Goal: Information Seeking & Learning: Learn about a topic

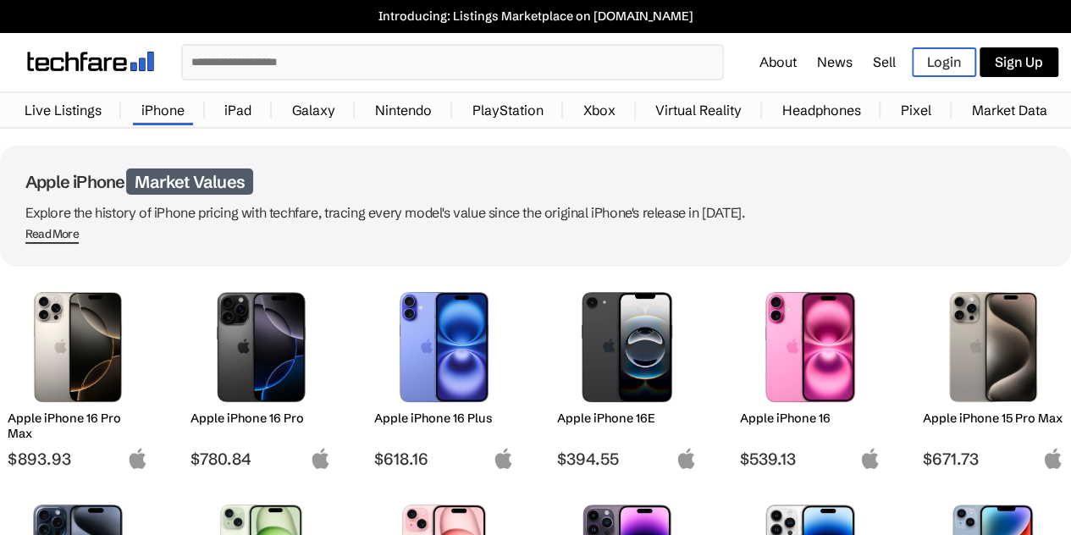
scroll to position [254, 0]
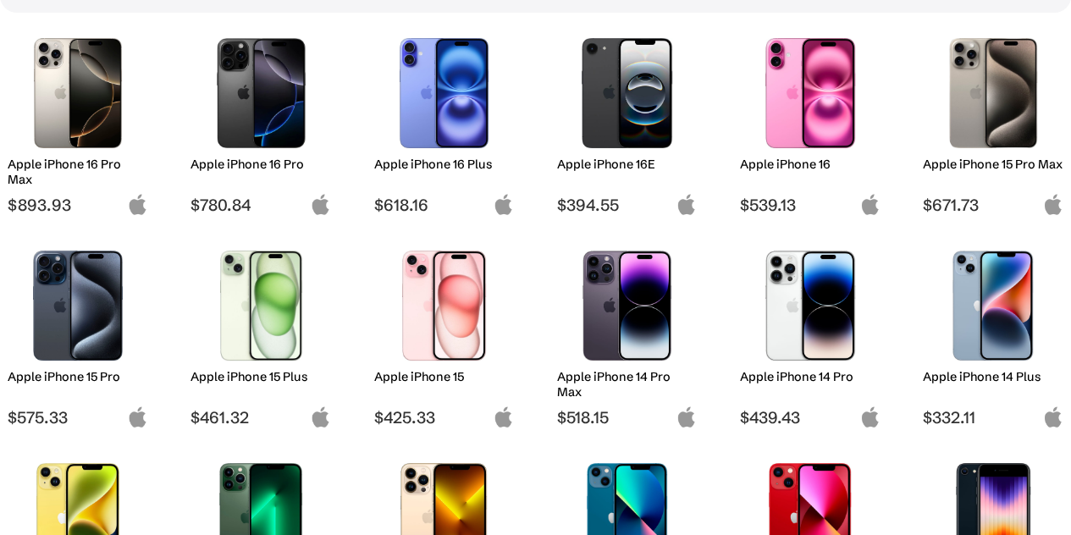
click at [285, 312] on img at bounding box center [260, 306] width 115 height 110
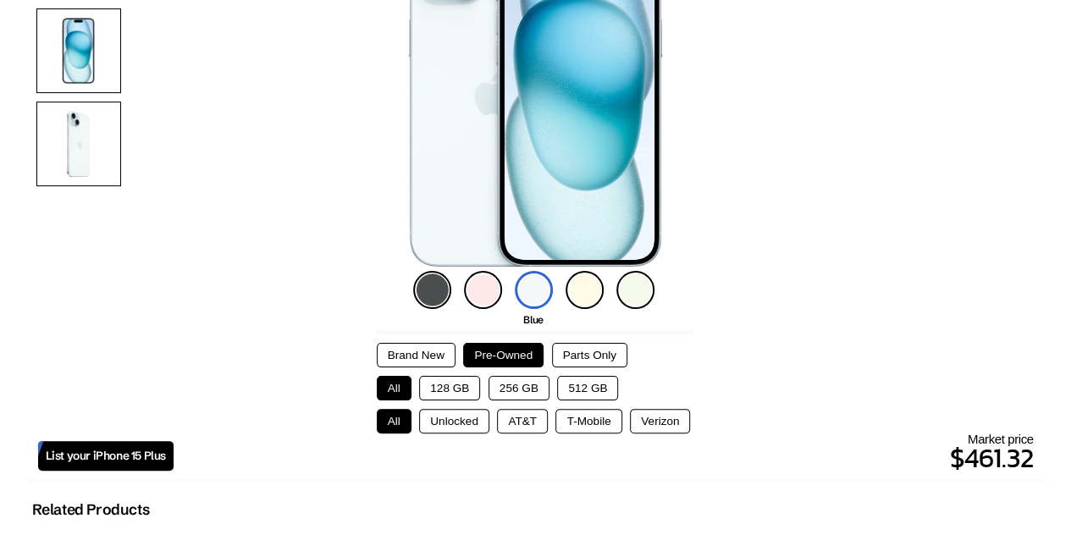
scroll to position [254, 0]
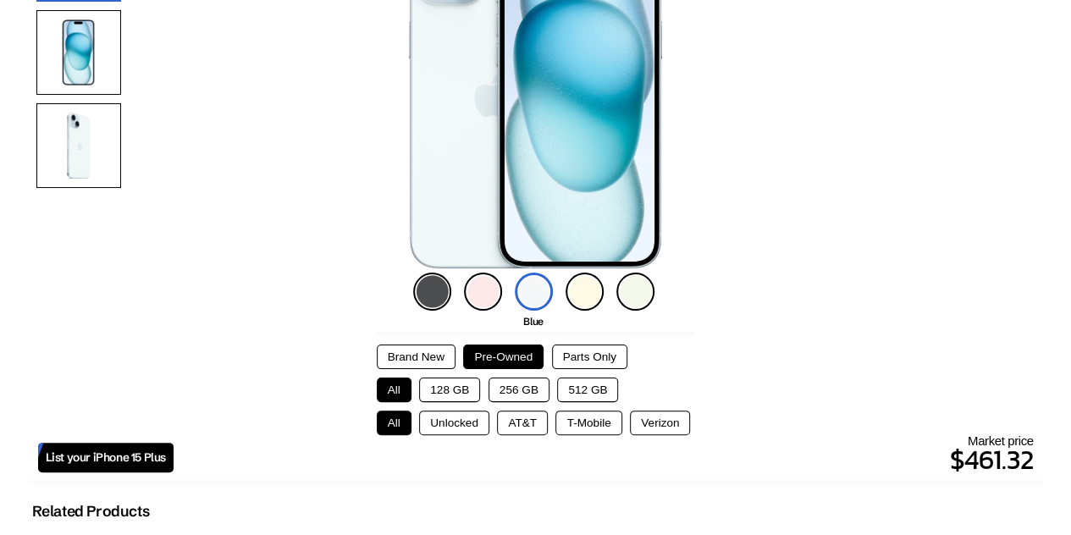
click at [515, 390] on button "256 GB" at bounding box center [518, 390] width 61 height 25
click at [429, 361] on button "Brand New" at bounding box center [416, 357] width 79 height 25
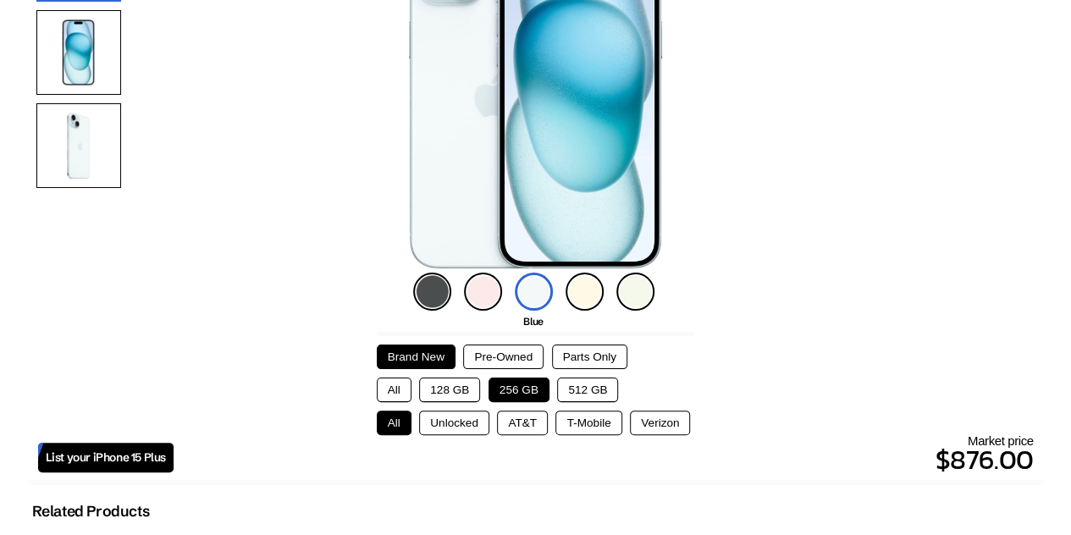
click at [630, 352] on div "Brand New Pre-Owned Parts Only" at bounding box center [536, 357] width 318 height 25
click at [599, 354] on button "Parts Only" at bounding box center [589, 357] width 75 height 25
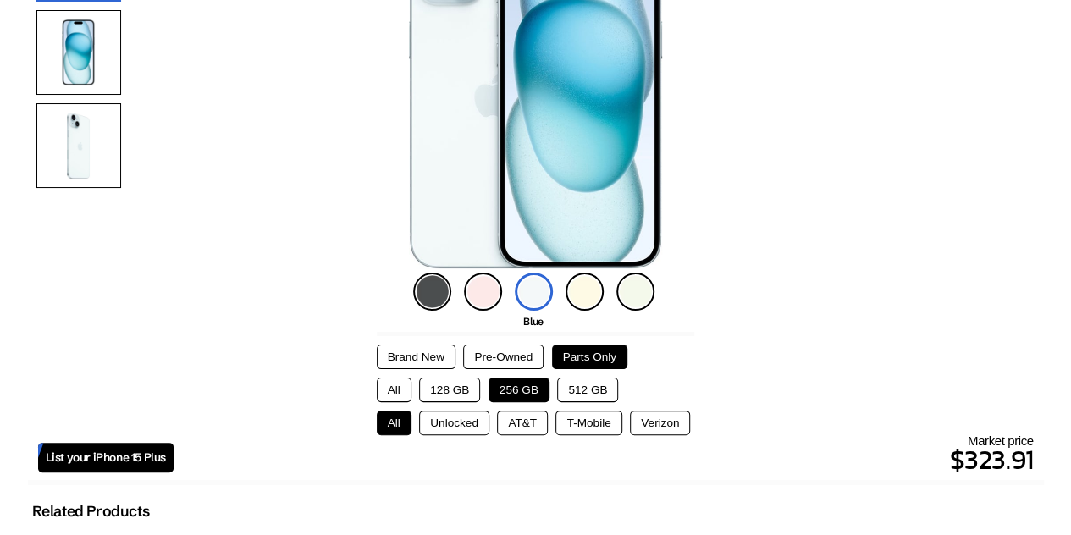
click at [513, 356] on button "Pre-Owned" at bounding box center [503, 357] width 80 height 25
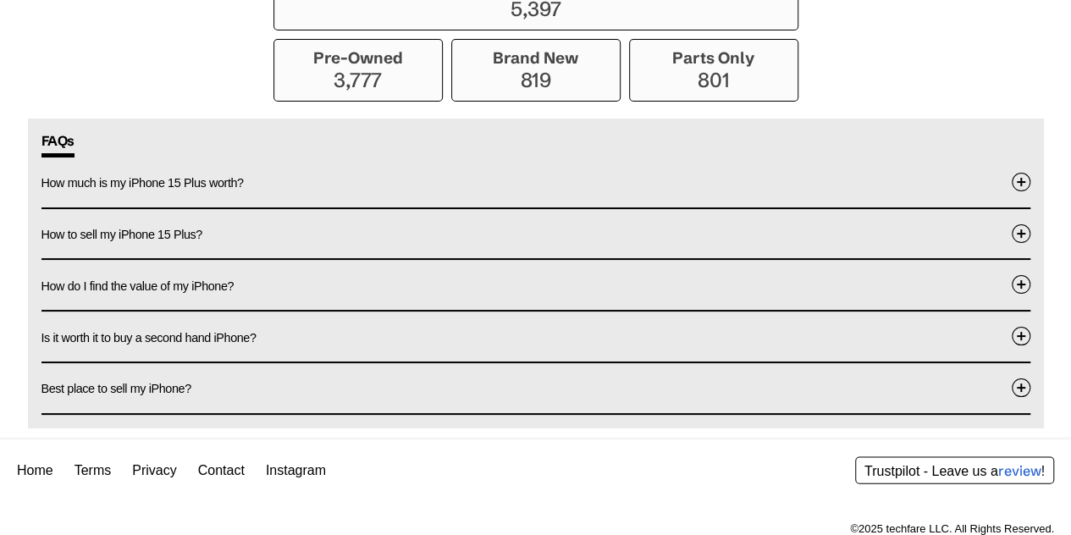
scroll to position [1536, 0]
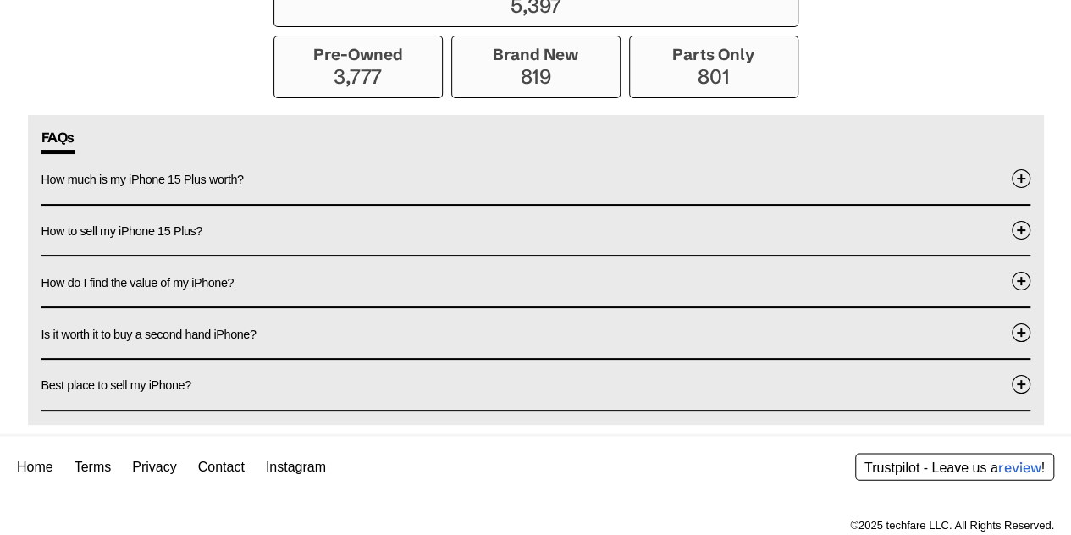
click at [334, 325] on button "Is it worth it to buy a second hand iPhone?" at bounding box center [535, 333] width 989 height 50
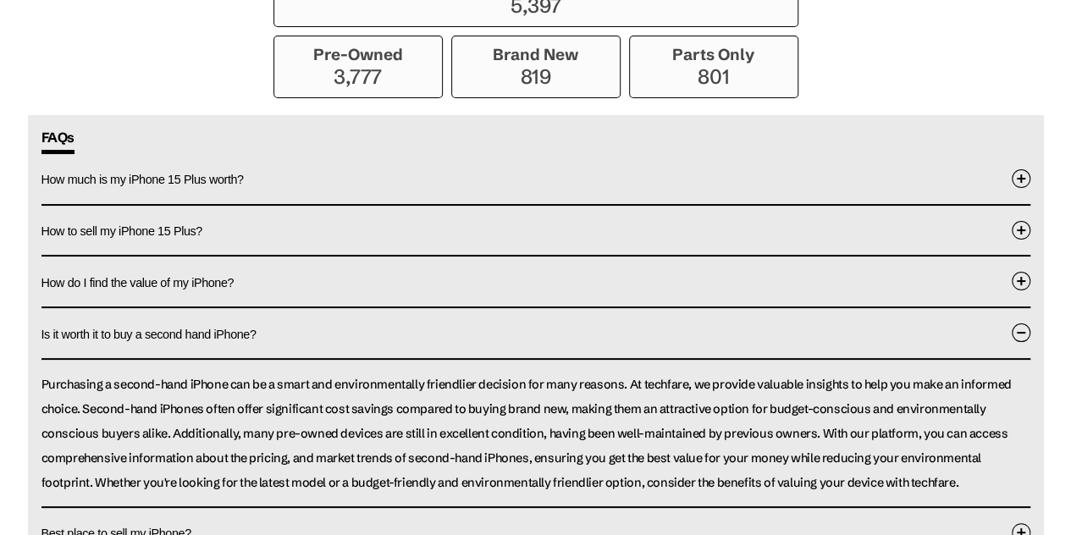
click at [329, 329] on button "Is it worth it to buy a second hand iPhone?" at bounding box center [535, 334] width 989 height 52
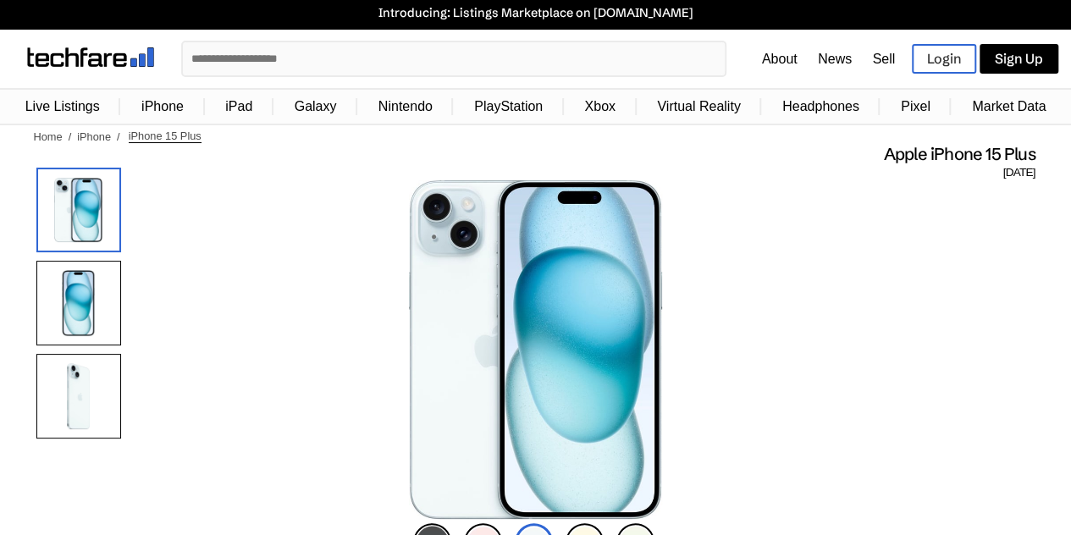
scroll to position [0, 0]
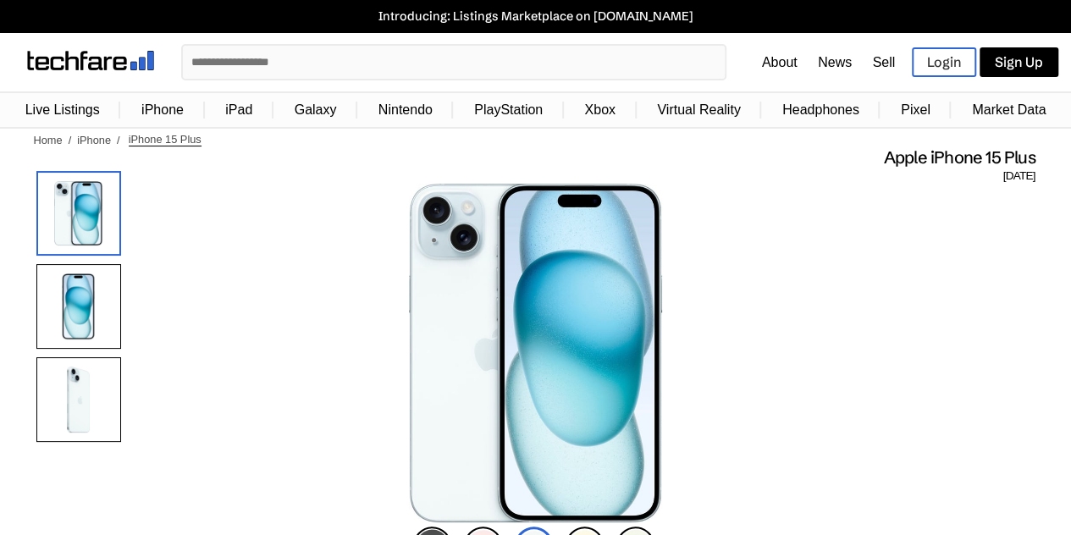
click at [290, 65] on input "text" at bounding box center [454, 62] width 542 height 33
click at [157, 111] on link "iPhone" at bounding box center [162, 110] width 59 height 32
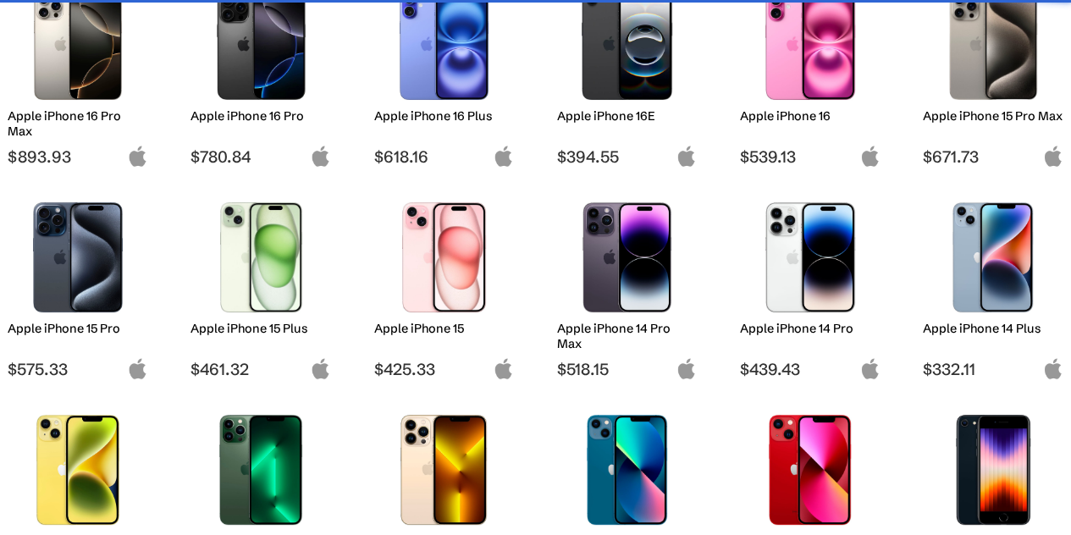
scroll to position [339, 0]
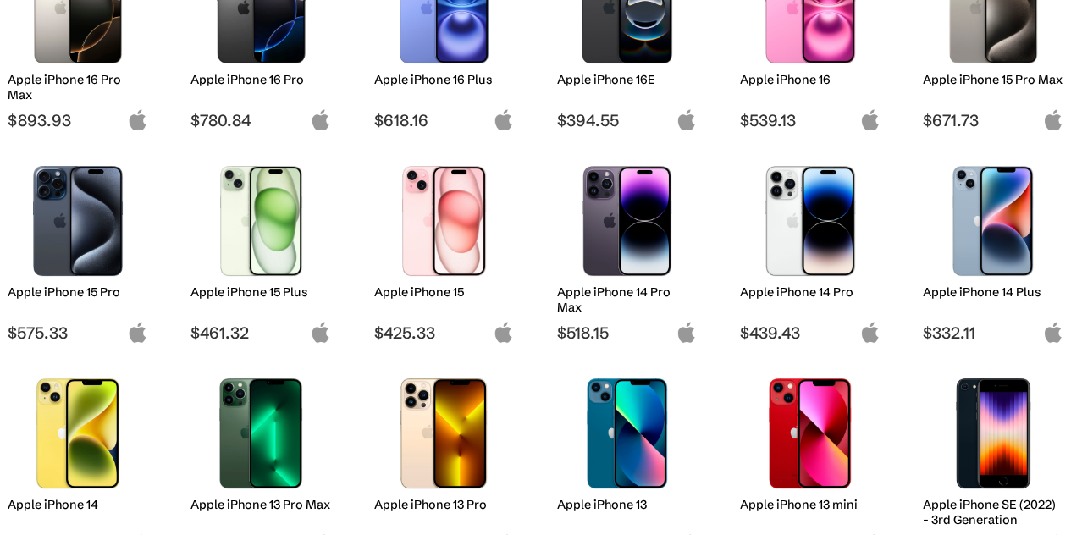
click at [258, 237] on img at bounding box center [260, 221] width 115 height 110
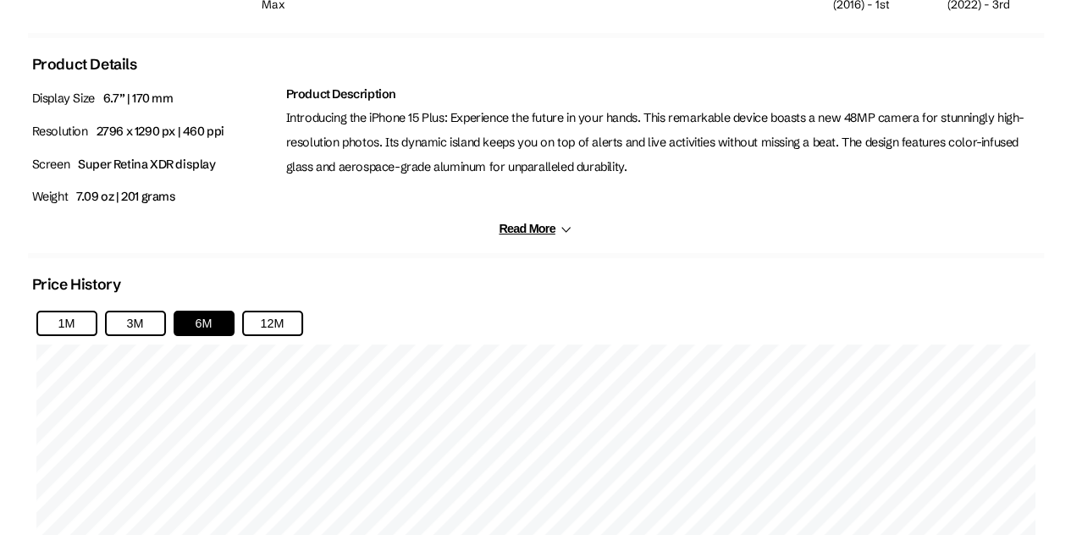
scroll to position [847, 0]
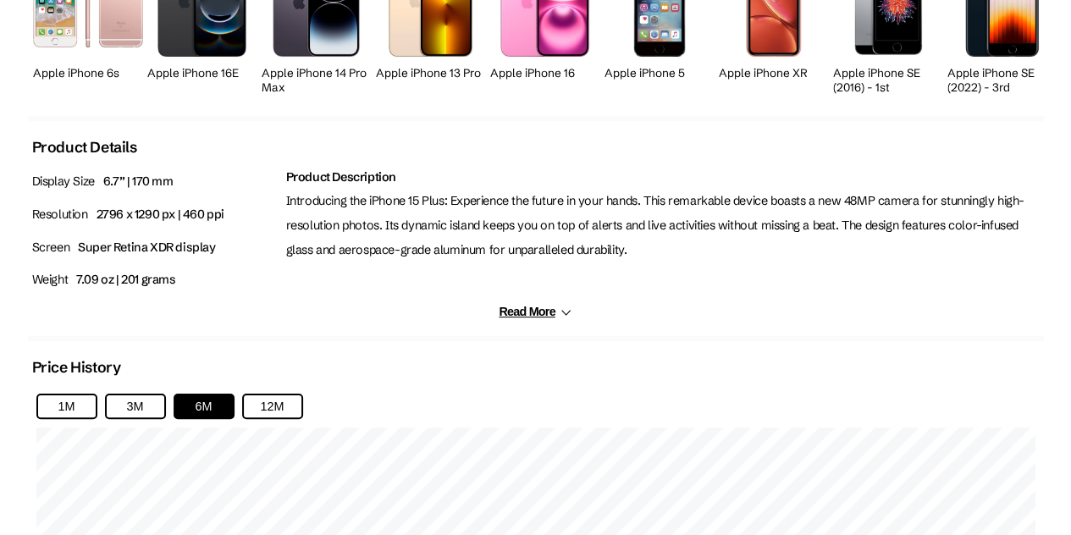
click at [540, 305] on button "Read More" at bounding box center [535, 312] width 73 height 14
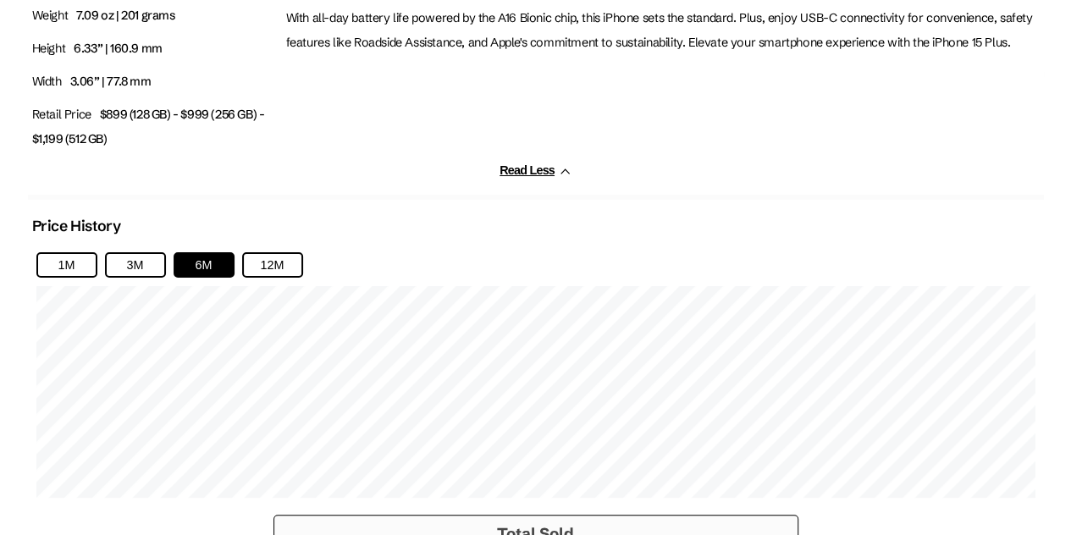
scroll to position [931, 0]
